Goal: Information Seeking & Learning: Learn about a topic

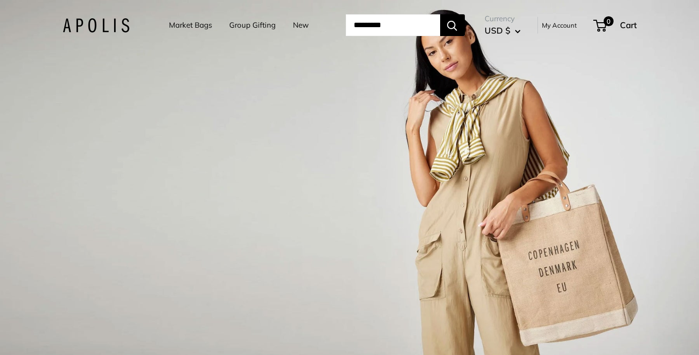
click at [196, 25] on link "Market Bags" at bounding box center [190, 25] width 43 height 14
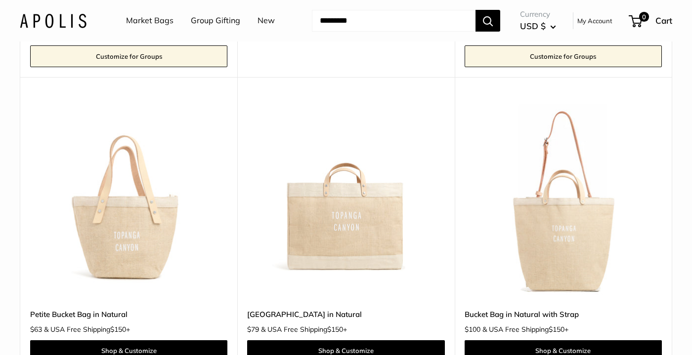
scroll to position [754, 0]
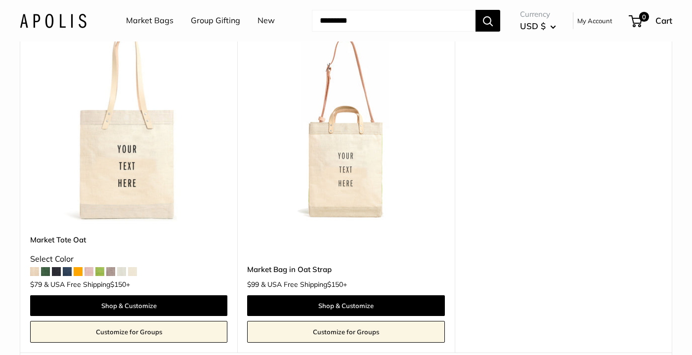
scroll to position [5378, 0]
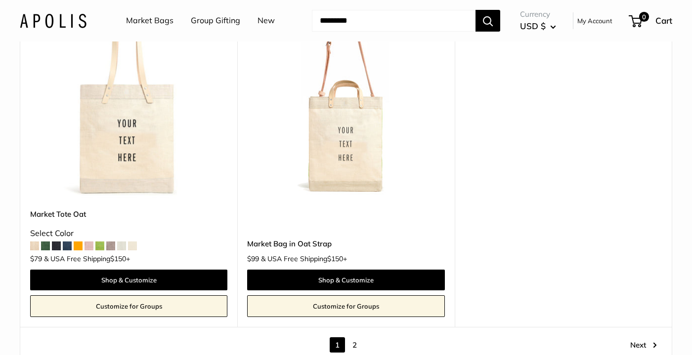
click at [78, 248] on span at bounding box center [78, 246] width 9 height 9
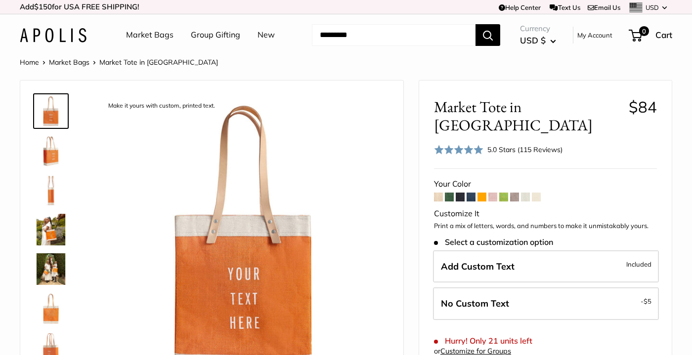
click at [494, 193] on span at bounding box center [492, 197] width 9 height 9
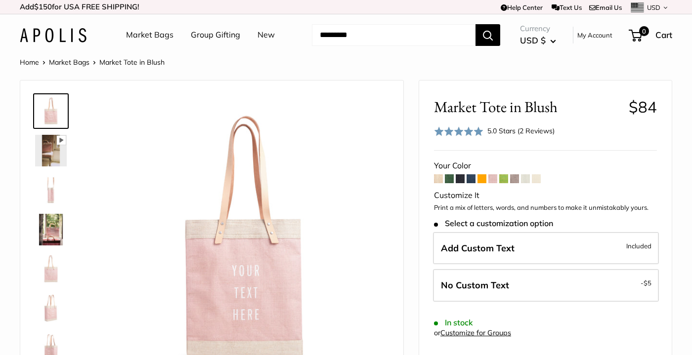
click at [502, 179] on span at bounding box center [503, 178] width 9 height 9
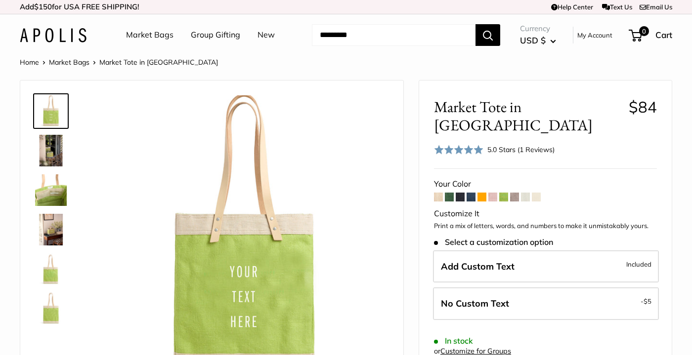
click at [527, 193] on span at bounding box center [525, 197] width 9 height 9
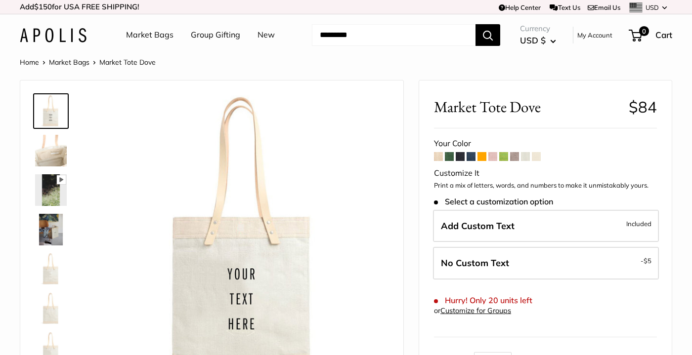
click at [437, 154] on span at bounding box center [438, 156] width 9 height 9
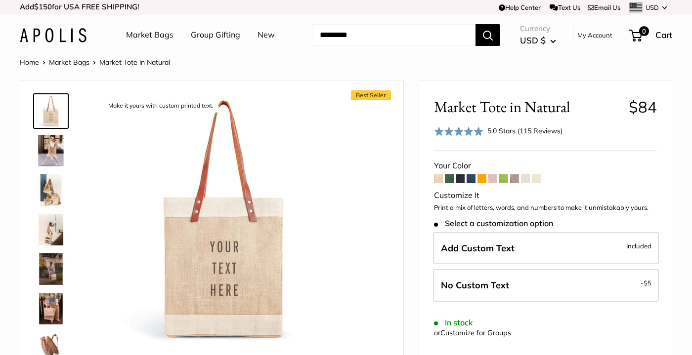
click at [230, 33] on link "Group Gifting" at bounding box center [215, 35] width 49 height 15
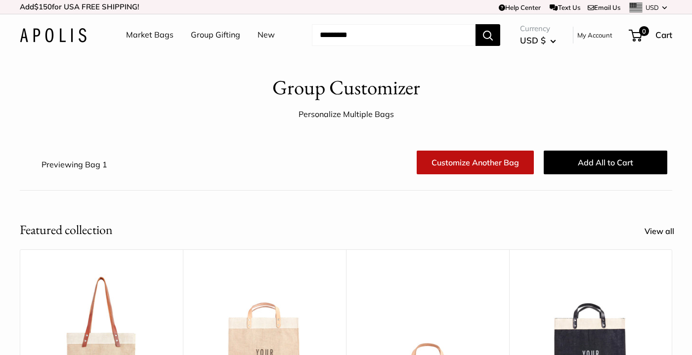
click at [269, 33] on link "New" at bounding box center [265, 35] width 17 height 15
click at [270, 36] on link "New" at bounding box center [265, 35] width 17 height 15
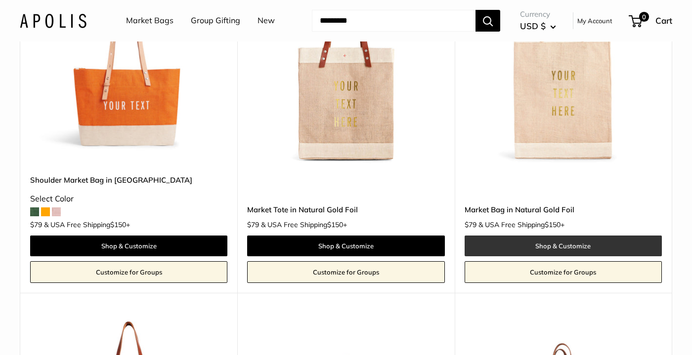
scroll to position [3645, 0]
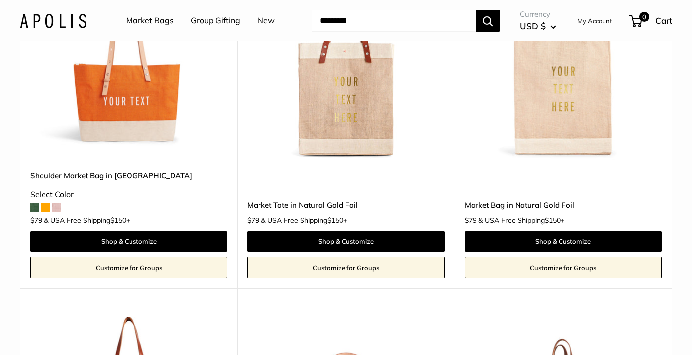
click at [56, 203] on span at bounding box center [56, 207] width 9 height 9
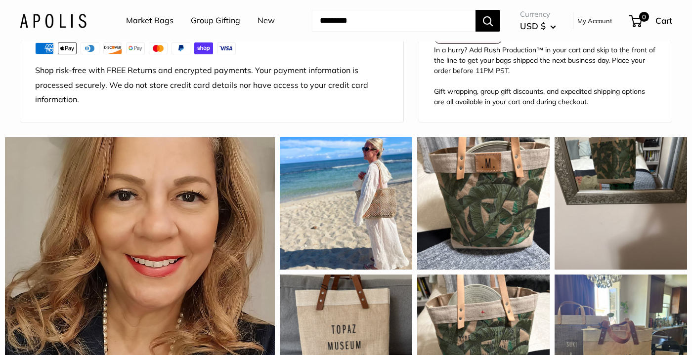
scroll to position [794, 0]
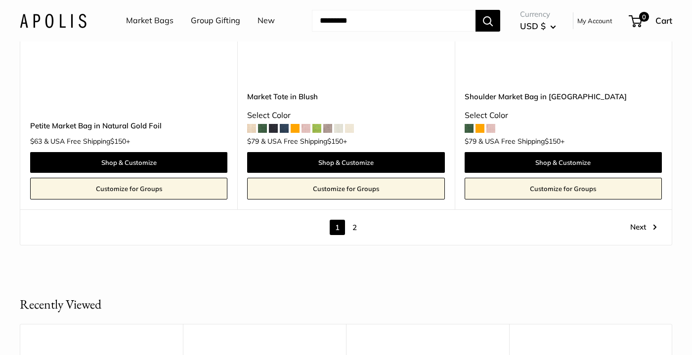
scroll to position [5545, 0]
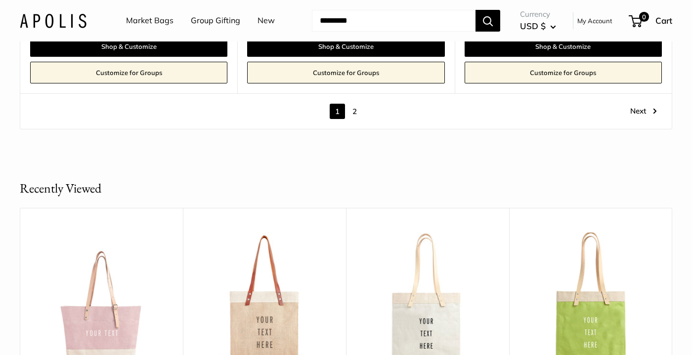
click at [354, 104] on link "2" at bounding box center [354, 111] width 15 height 15
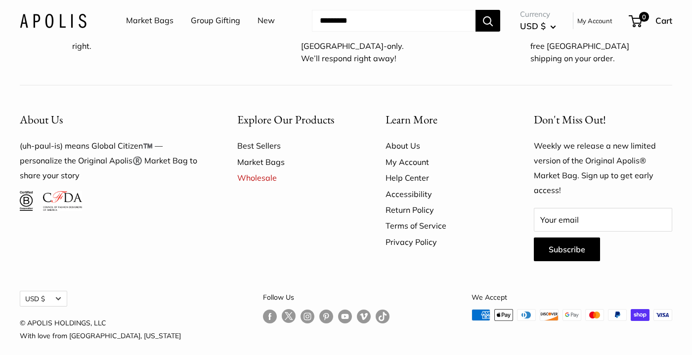
scroll to position [1934, 0]
